Goal: Task Accomplishment & Management: Use online tool/utility

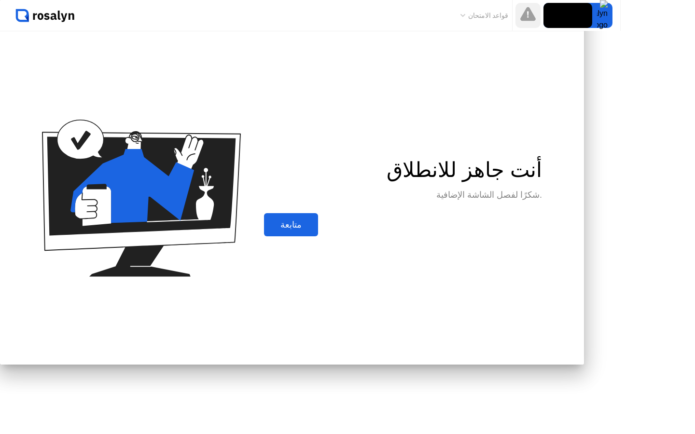
click at [317, 0] on div at bounding box center [347, 0] width 695 height 0
click at [267, 0] on div at bounding box center [347, 0] width 695 height 0
click at [284, 0] on div at bounding box center [347, 0] width 695 height 0
click at [318, 0] on div at bounding box center [347, 0] width 695 height 0
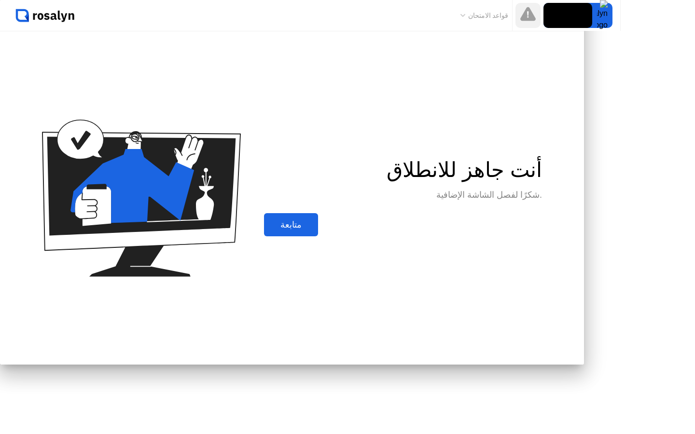
drag, startPoint x: 318, startPoint y: 35, endPoint x: 298, endPoint y: 82, distance: 50.8
click at [298, 84] on div "أنت جاهز للانطلاق شكرًا لفصل الشاشة الإضافية. متابعة" at bounding box center [292, 182] width 584 height 365
drag, startPoint x: 337, startPoint y: 63, endPoint x: 260, endPoint y: 292, distance: 241.6
click at [260, 292] on div "أنت جاهز للانطلاق شكرًا لفصل الشاشة الإضافية. متابعة" at bounding box center [292, 182] width 584 height 365
click at [315, 230] on div "متابعة" at bounding box center [291, 225] width 48 height 11
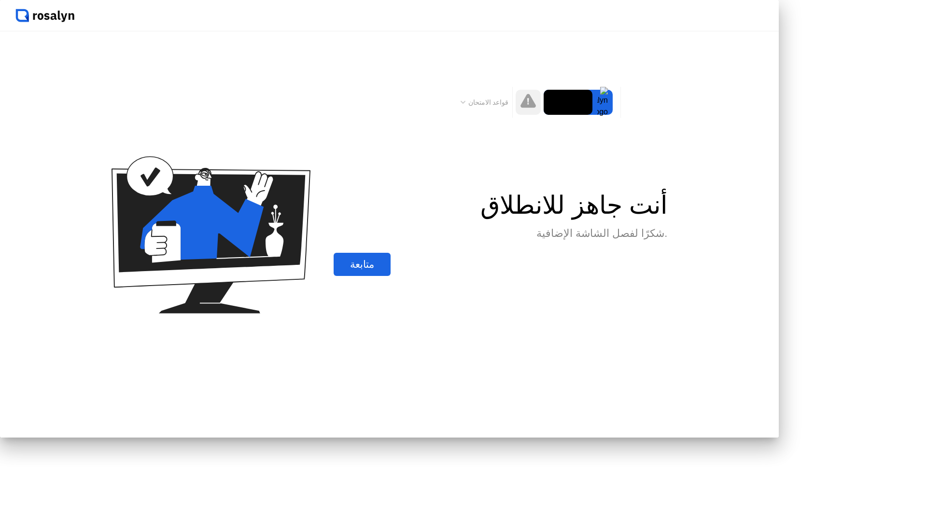
click div "تم اكتشاف شاشة إضافية لا يُسمح بوجود أكثر من شاشة واحدة. يرجى فصل أي شاشات إضاف…"
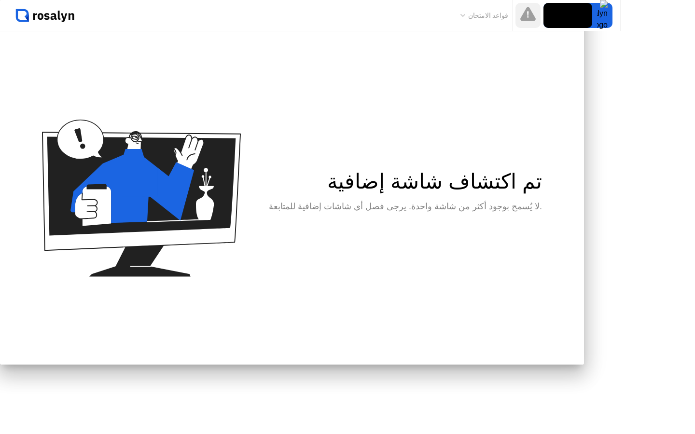
click at [546, 194] on div "تم اكتشاف شاشة إضافية لا يُسمح بوجود أكثر من شاشة واحدة. يرجى فصل أي شاشات إضاف…" at bounding box center [292, 197] width 584 height 333
click at [671, 0] on div at bounding box center [347, 0] width 695 height 0
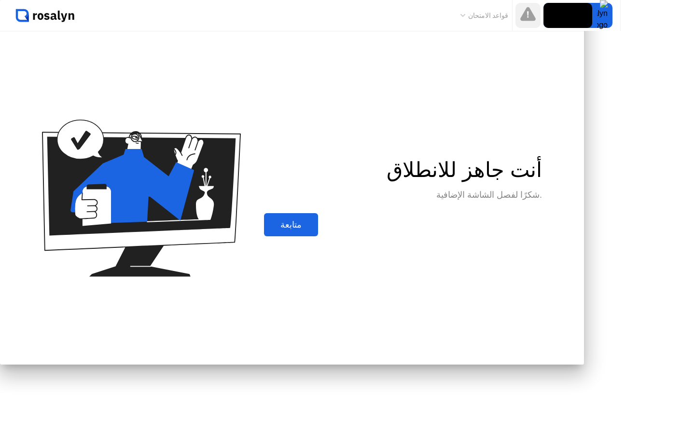
click at [318, 236] on button "متابعة" at bounding box center [291, 224] width 54 height 23
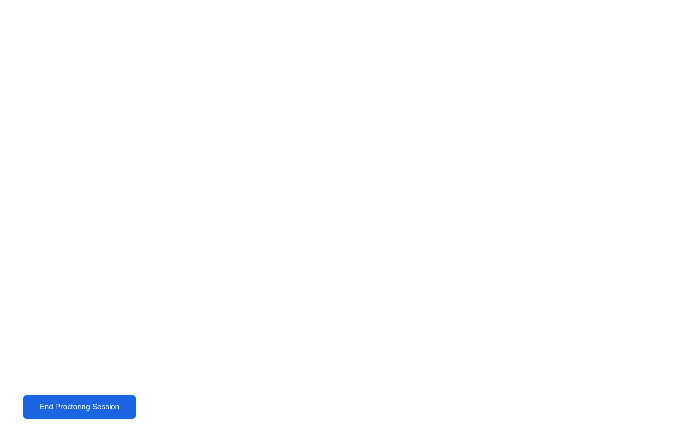
click at [118, 409] on div "End Proctoring Session" at bounding box center [79, 407] width 107 height 9
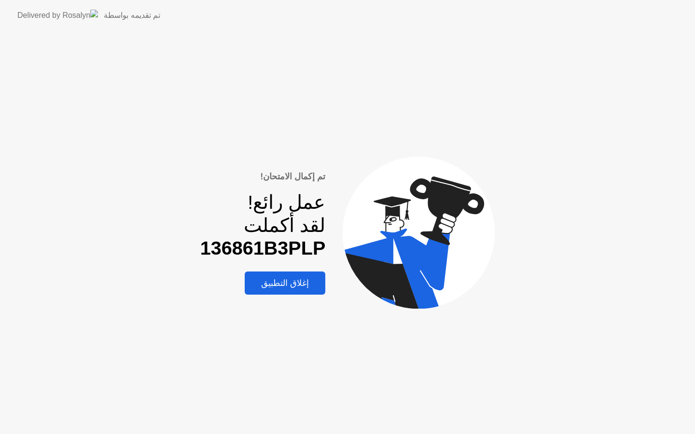
click at [295, 285] on div "إغلاق التطبيق" at bounding box center [285, 283] width 75 height 11
